Goal: Information Seeking & Learning: Learn about a topic

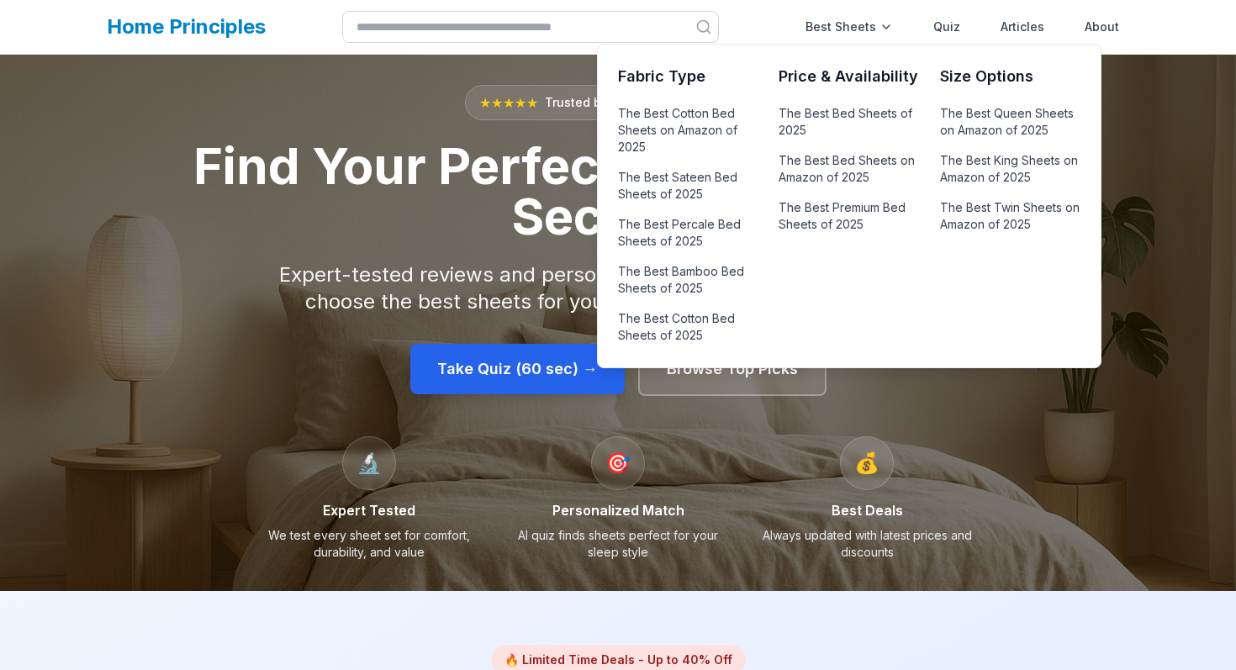
click at [824, 99] on div "Price & Availability The Best Bed Sheets of 2025 The Best Bed Sheets on Amazon …" at bounding box center [848, 206] width 140 height 282
click at [825, 116] on link "The Best Bed Sheets of 2025" at bounding box center [848, 122] width 140 height 40
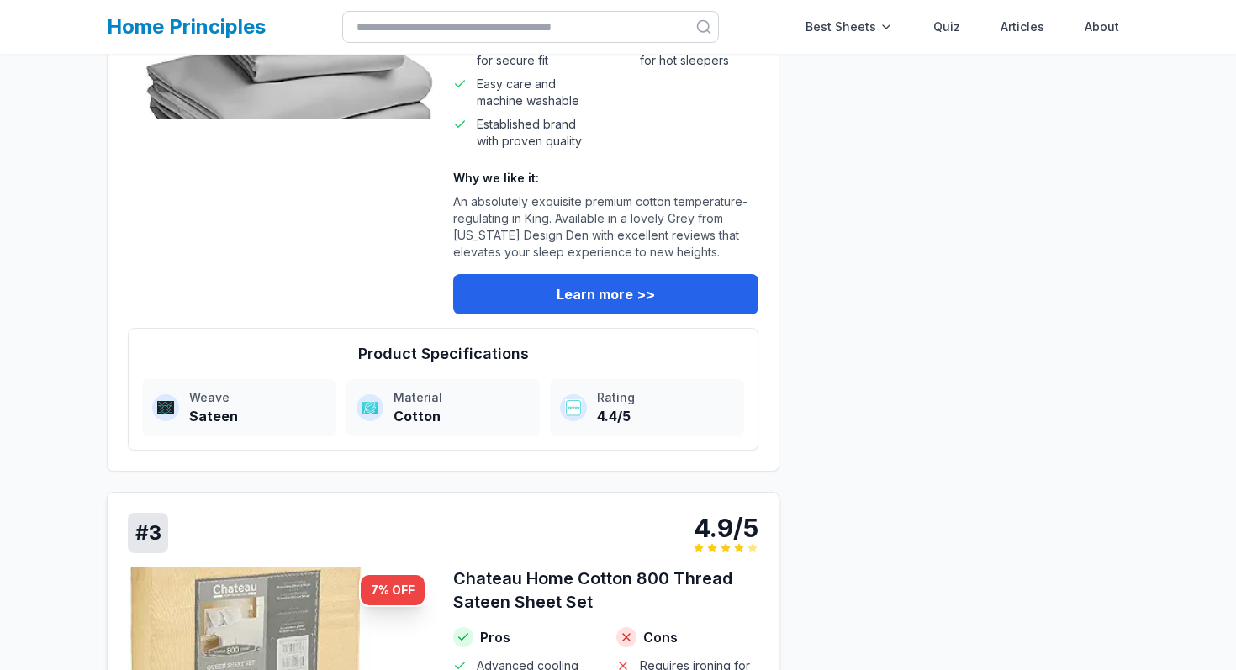
scroll to position [1154, 0]
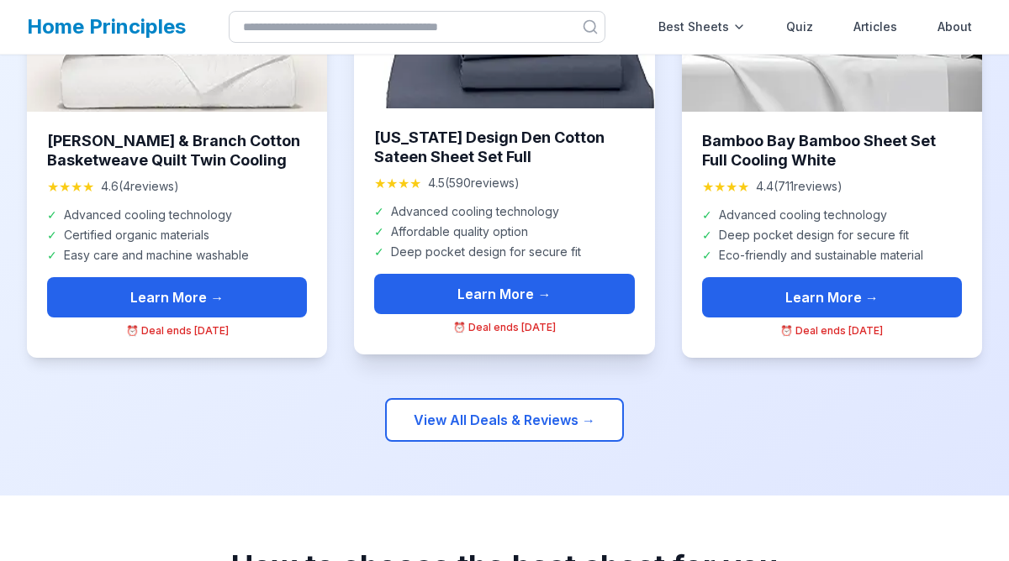
scroll to position [771, 0]
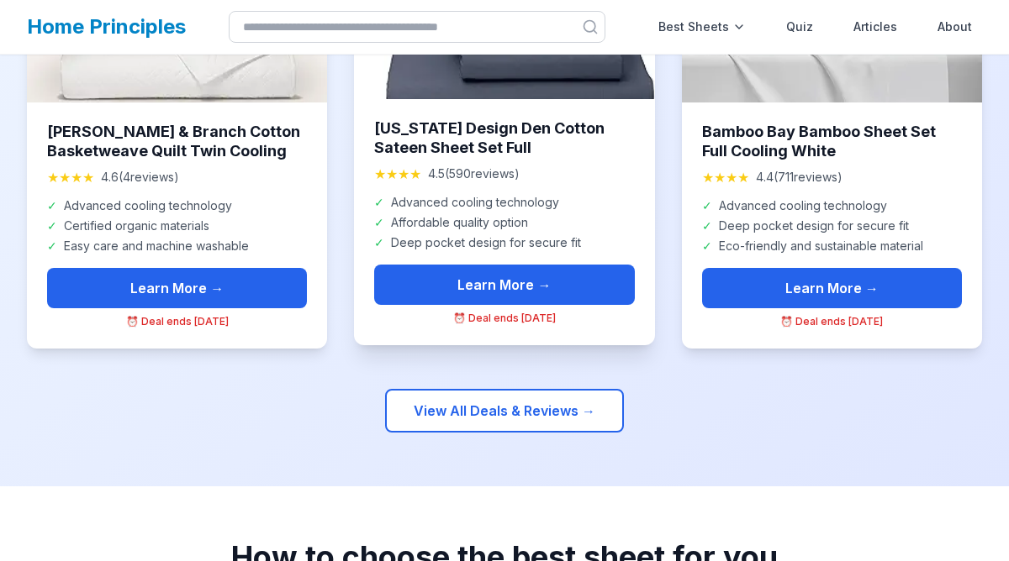
click at [458, 172] on span "4.5 ( 590 reviews)" at bounding box center [474, 174] width 92 height 17
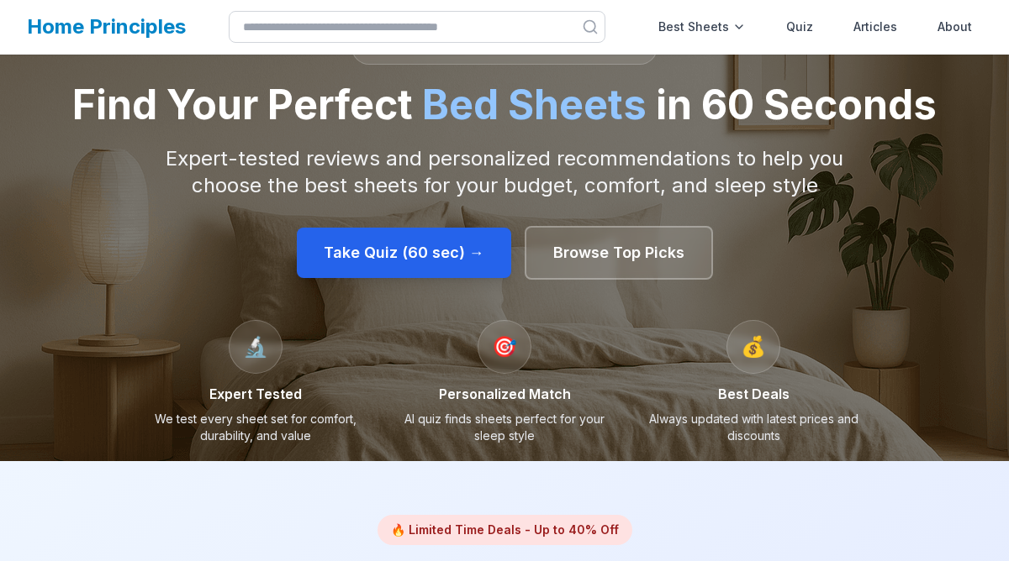
scroll to position [0, 0]
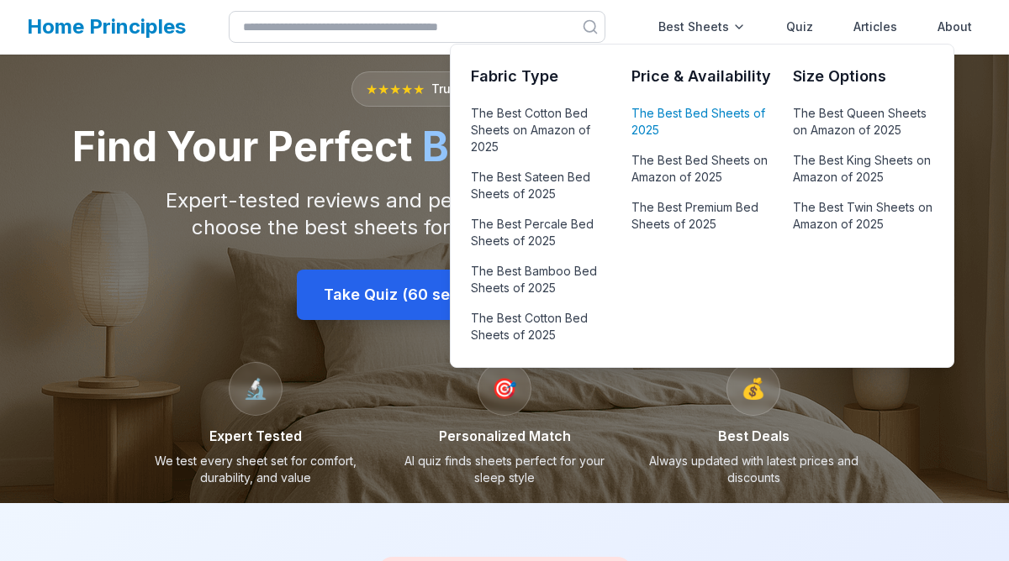
click at [683, 122] on link "The Best Bed Sheets of 2025" at bounding box center [701, 122] width 140 height 40
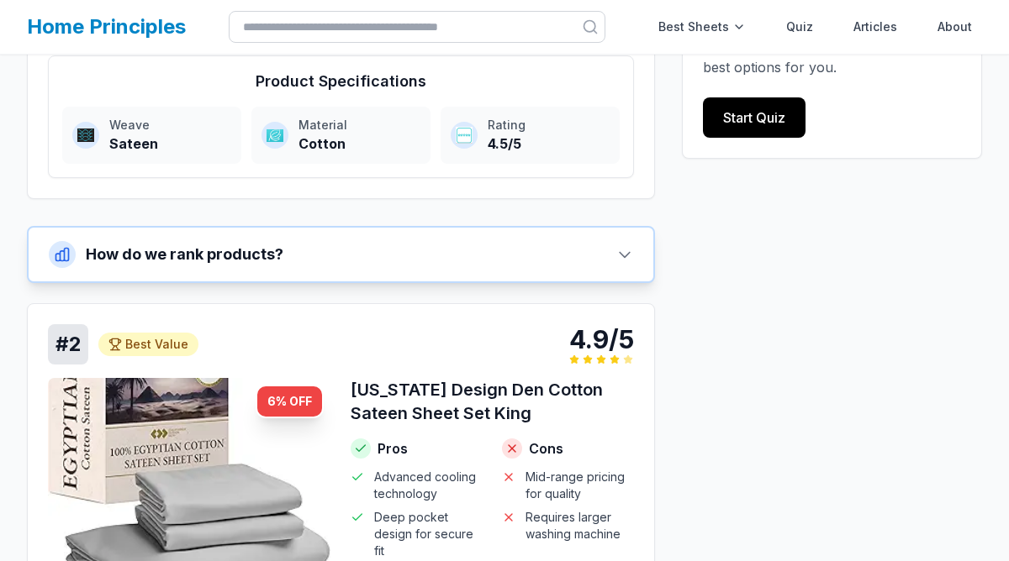
scroll to position [694, 0]
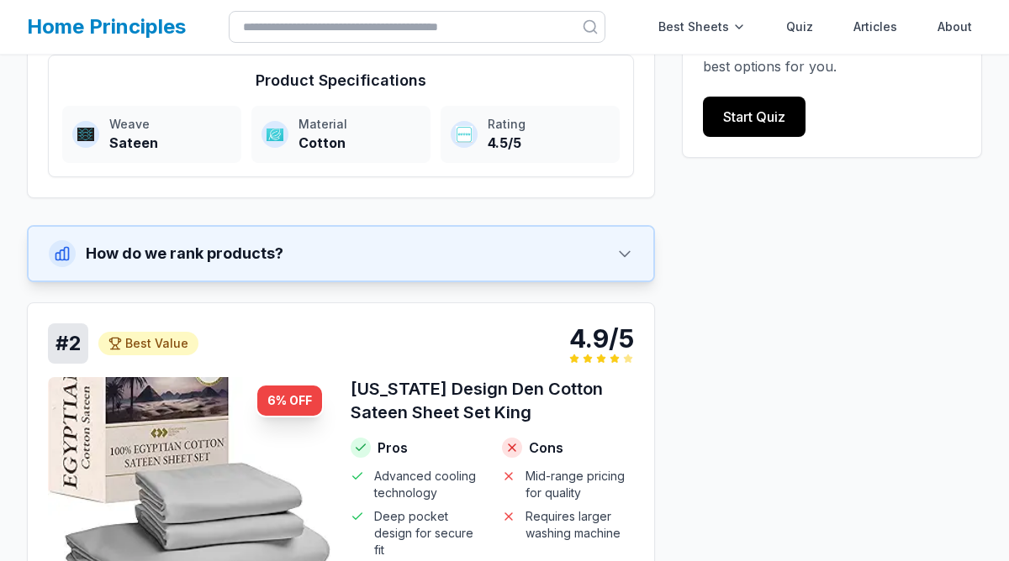
click at [626, 254] on icon at bounding box center [624, 254] width 10 height 5
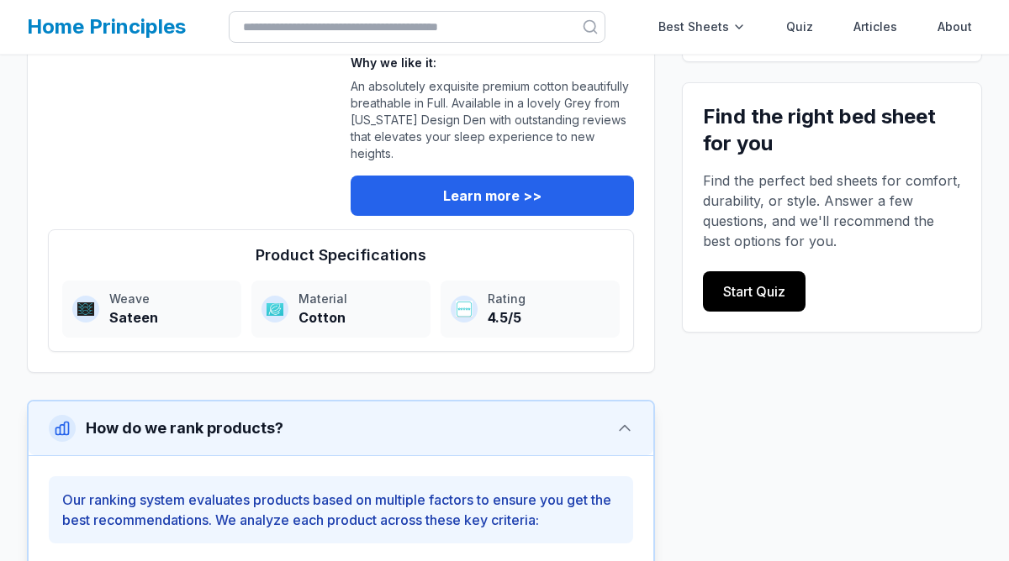
scroll to position [588, 0]
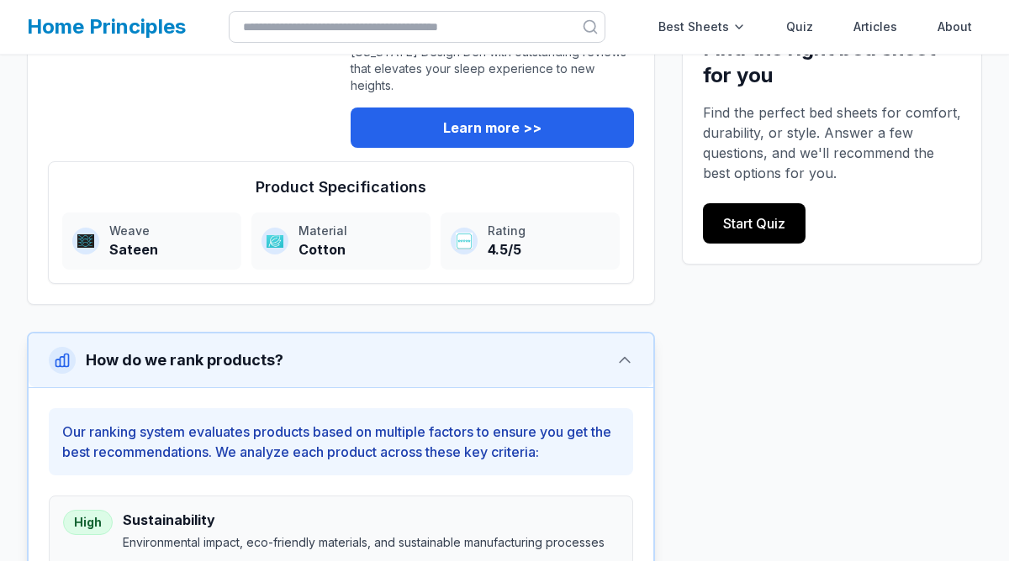
click at [623, 350] on button "How do we rank products?" at bounding box center [341, 361] width 624 height 54
